Goal: Use online tool/utility: Utilize a website feature to perform a specific function

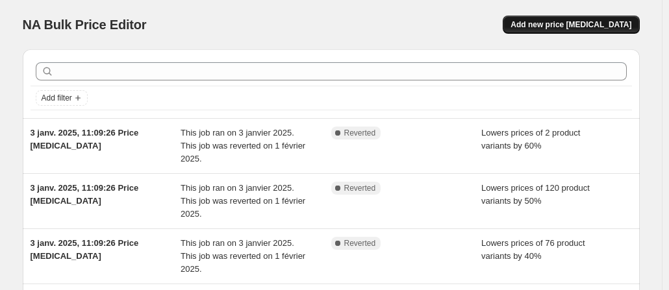
click at [569, 32] on button "Add new price [MEDICAL_DATA]" at bounding box center [571, 25] width 136 height 18
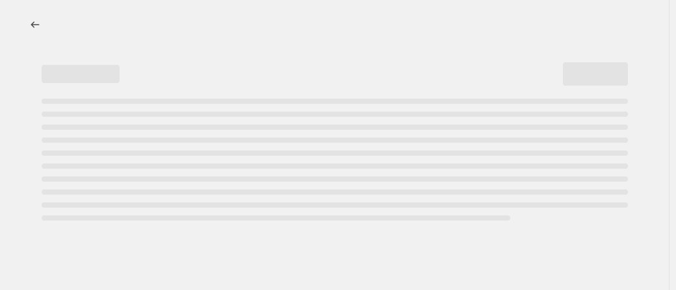
select select "percentage"
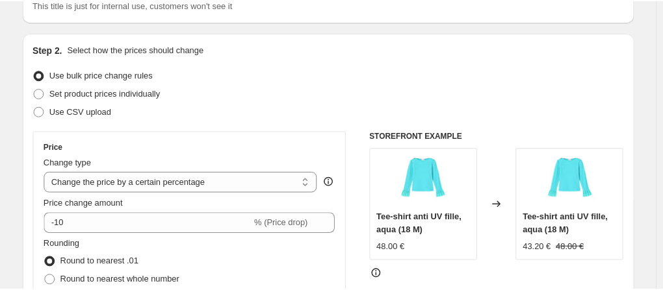
scroll to position [135, 0]
